Goal: Navigation & Orientation: Find specific page/section

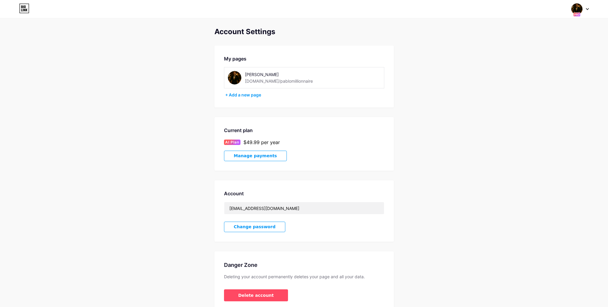
click at [588, 8] on icon at bounding box center [587, 9] width 3 height 2
click at [543, 38] on div "[PERSON_NAME]" at bounding box center [555, 35] width 46 height 5
click at [23, 10] on icon at bounding box center [24, 9] width 10 height 10
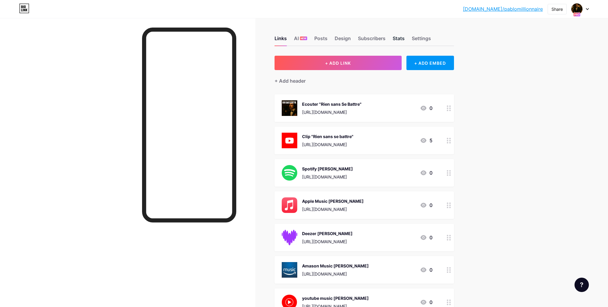
click at [402, 38] on div "Stats" at bounding box center [399, 40] width 12 height 11
